Goal: Book appointment/travel/reservation

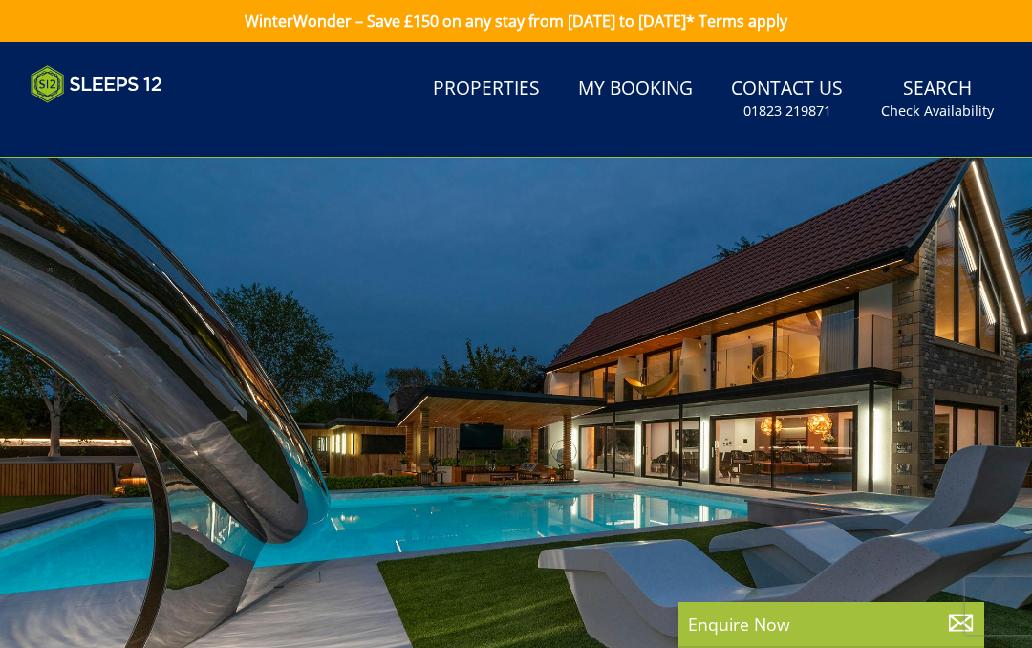
click at [503, 88] on link "Properties" at bounding box center [486, 89] width 122 height 43
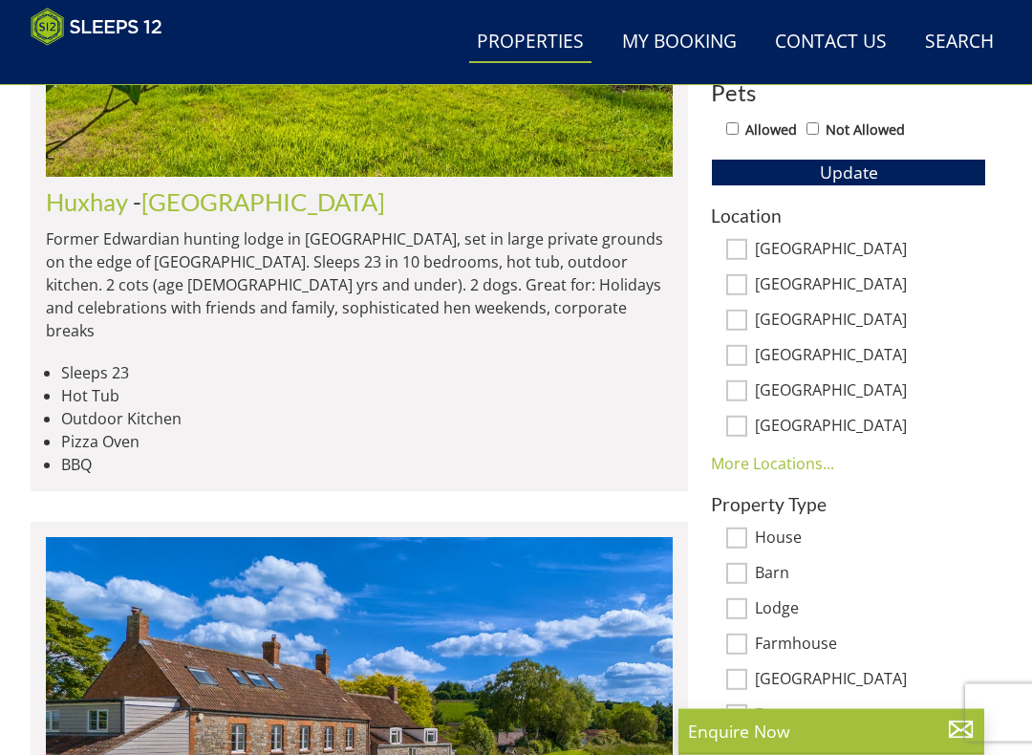
scroll to position [1044, 0]
click at [797, 460] on link "More Locations..." at bounding box center [772, 463] width 123 height 21
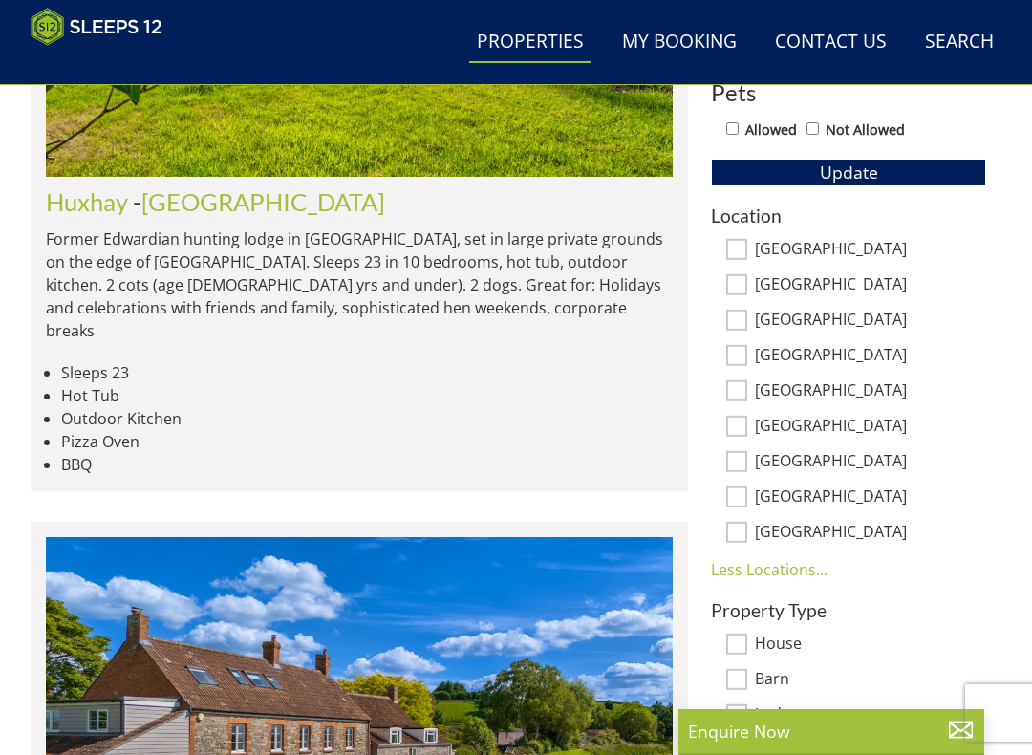
click at [741, 348] on input "[GEOGRAPHIC_DATA]" at bounding box center [736, 355] width 21 height 21
checkbox input "true"
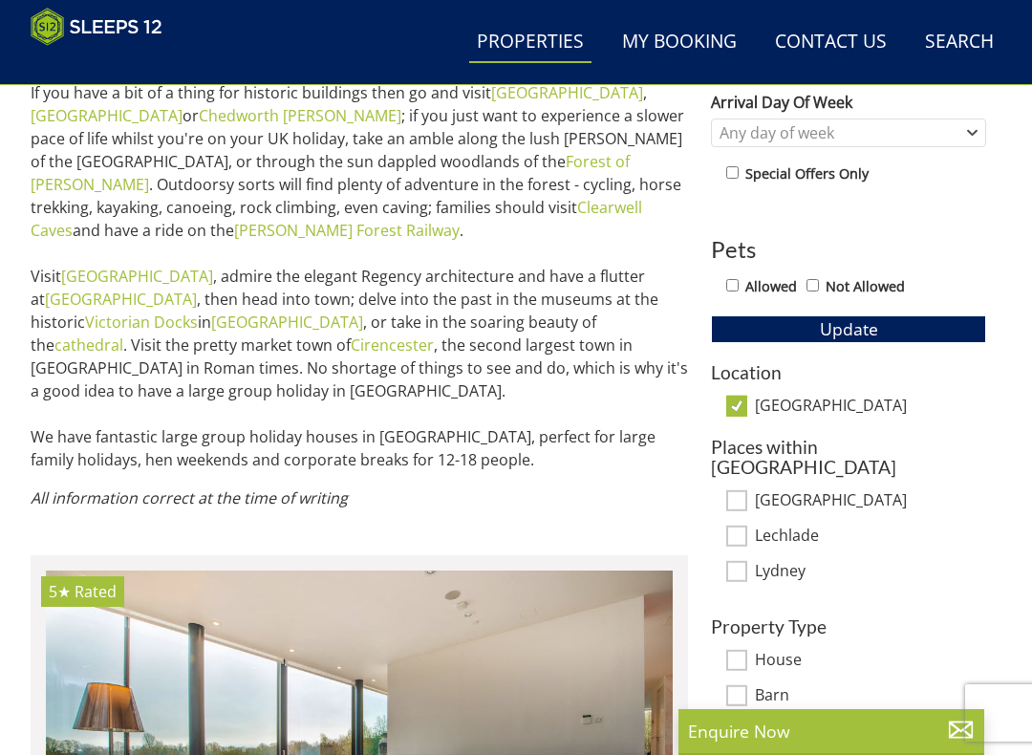
scroll to position [932, 0]
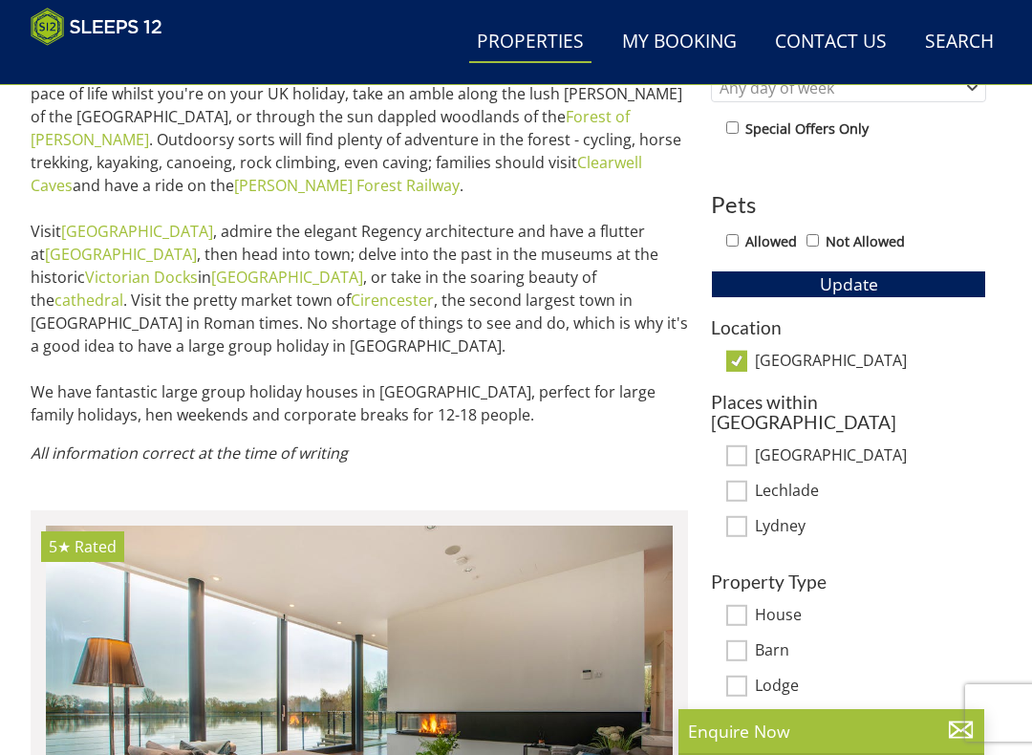
click at [740, 362] on input "[GEOGRAPHIC_DATA]" at bounding box center [736, 361] width 21 height 21
checkbox input "false"
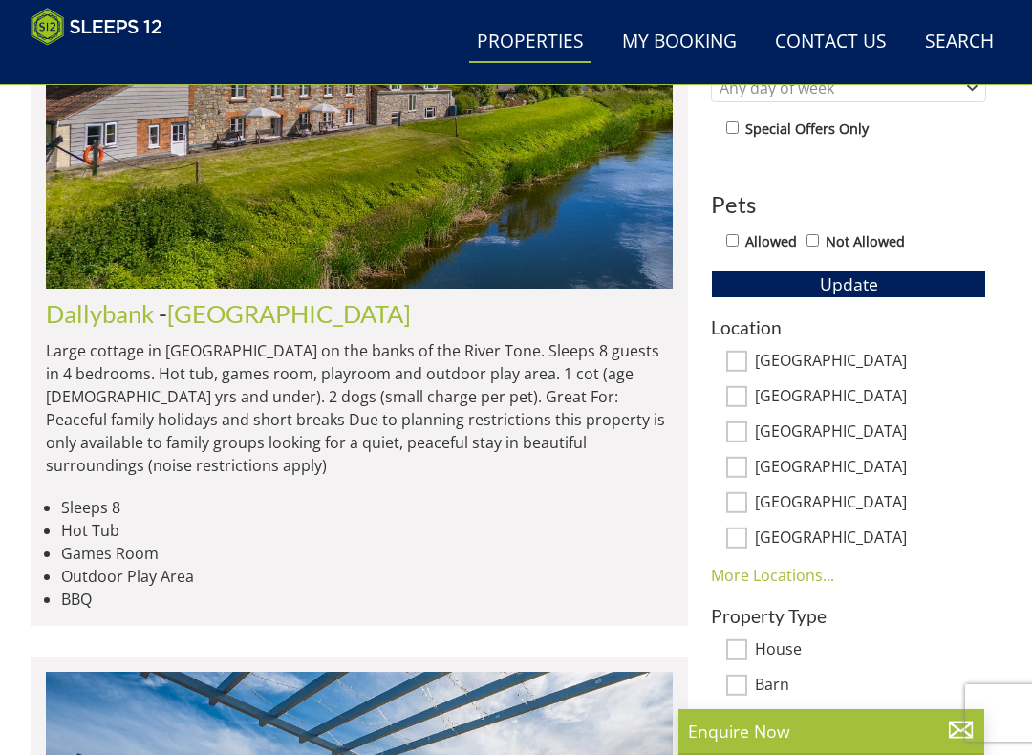
click at [746, 428] on input "[GEOGRAPHIC_DATA]" at bounding box center [736, 432] width 21 height 21
checkbox input "true"
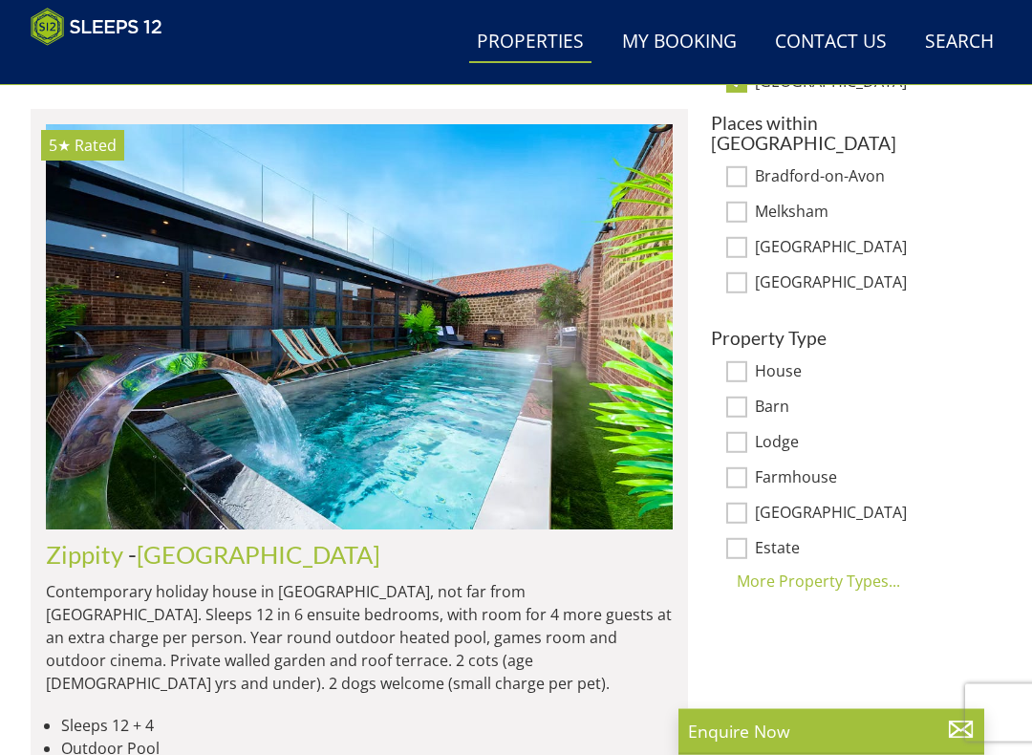
scroll to position [1211, 0]
click at [744, 166] on input "Bradford-on-Avon" at bounding box center [736, 176] width 21 height 21
checkbox input "true"
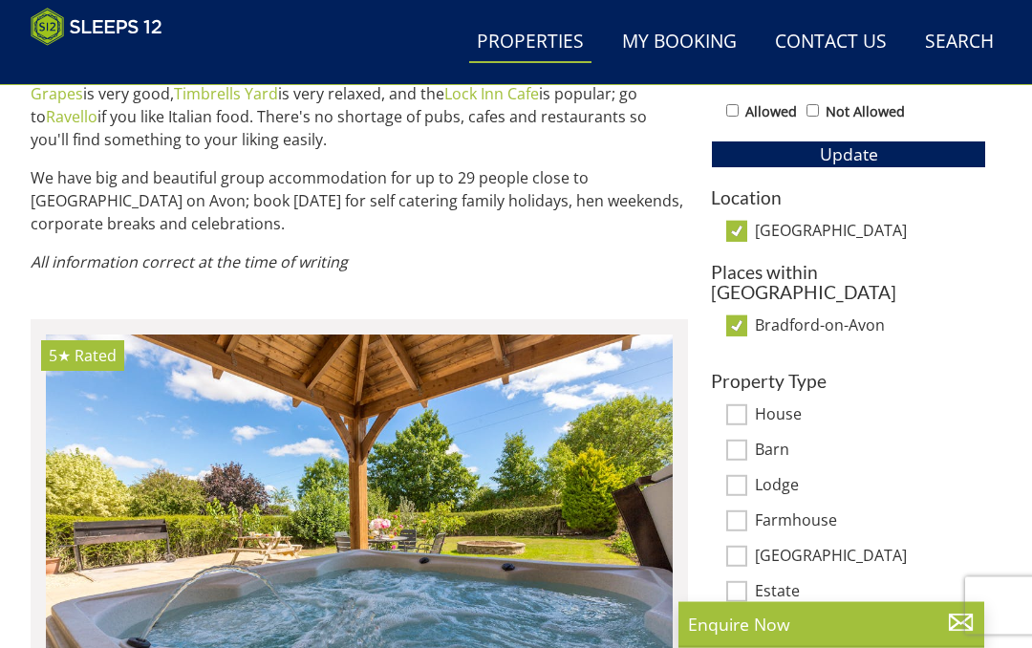
scroll to position [1004, 0]
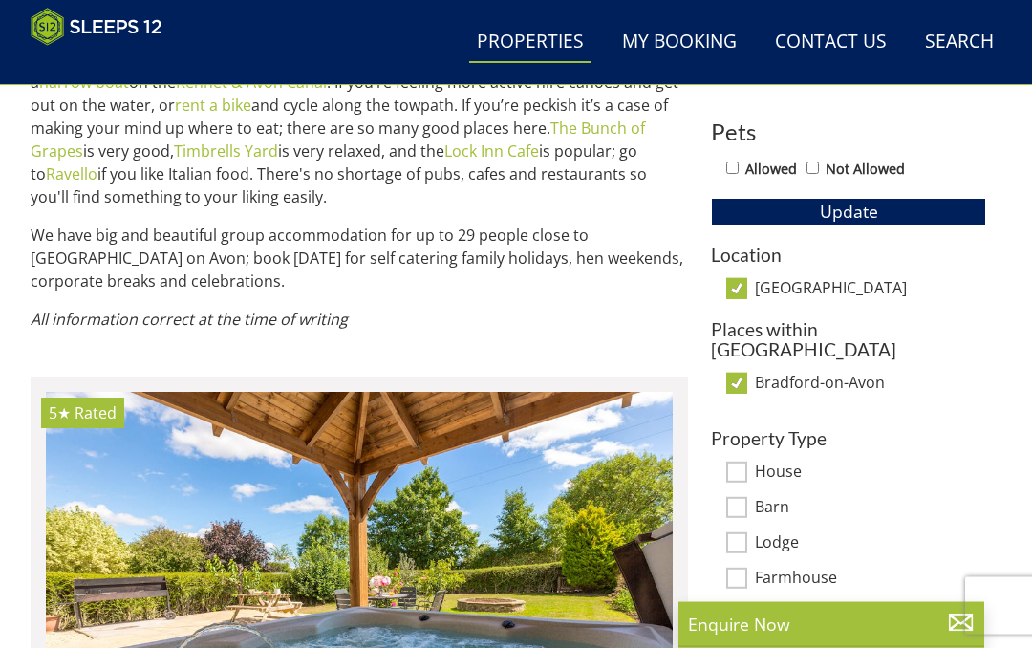
click at [746, 279] on input "[GEOGRAPHIC_DATA]" at bounding box center [736, 289] width 21 height 21
checkbox input "false"
click at [747, 373] on input "Bradford-on-Avon" at bounding box center [736, 383] width 21 height 21
checkbox input "false"
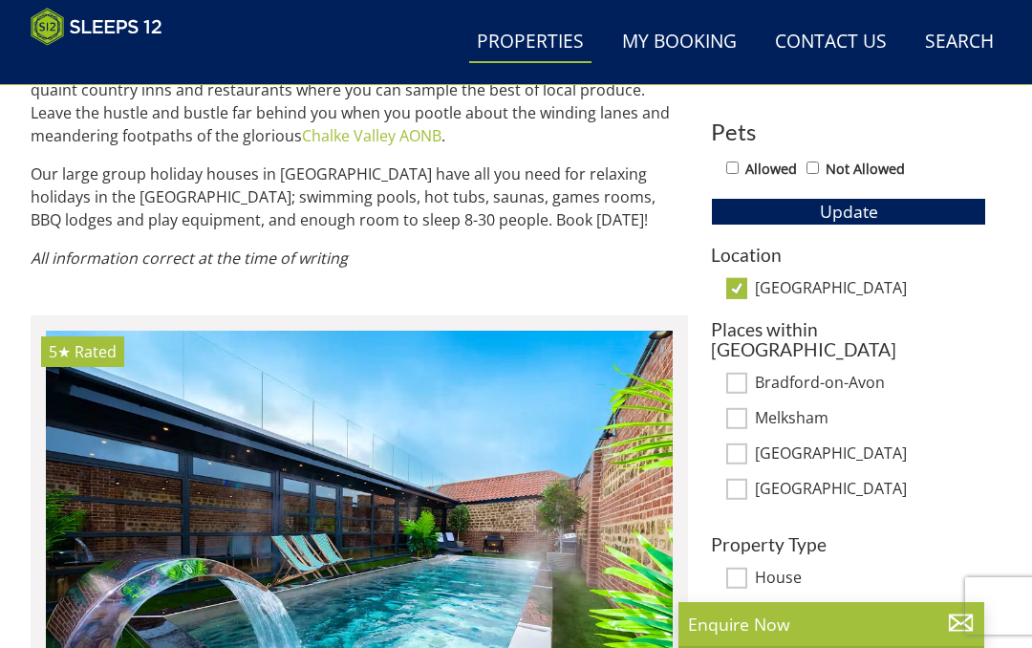
click at [747, 408] on input "Melksham" at bounding box center [736, 418] width 21 height 21
checkbox input "true"
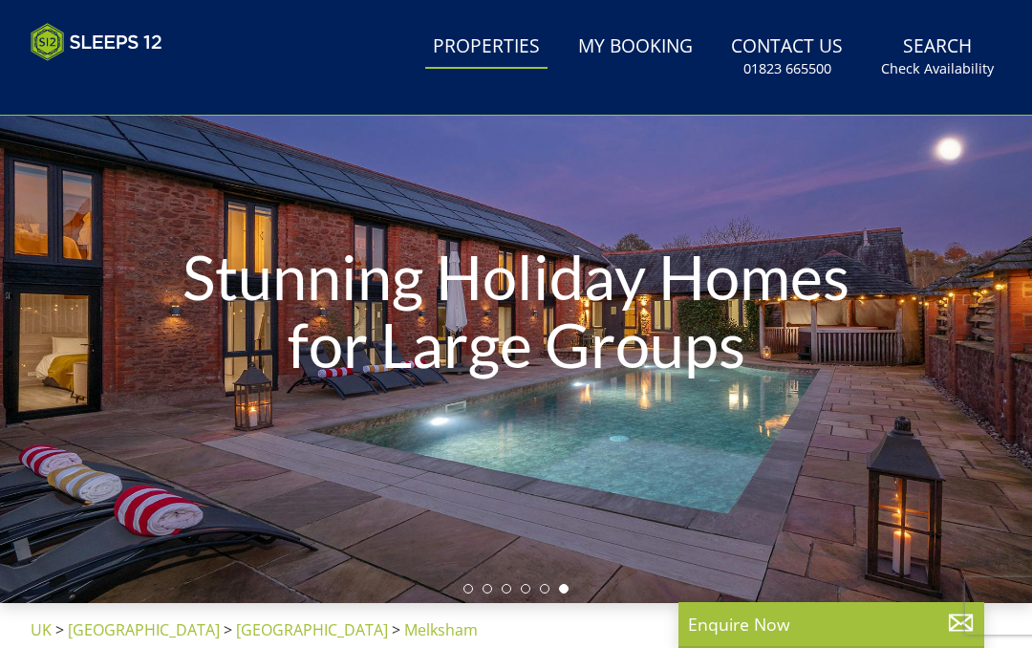
scroll to position [0, 0]
